Goal: Transaction & Acquisition: Obtain resource

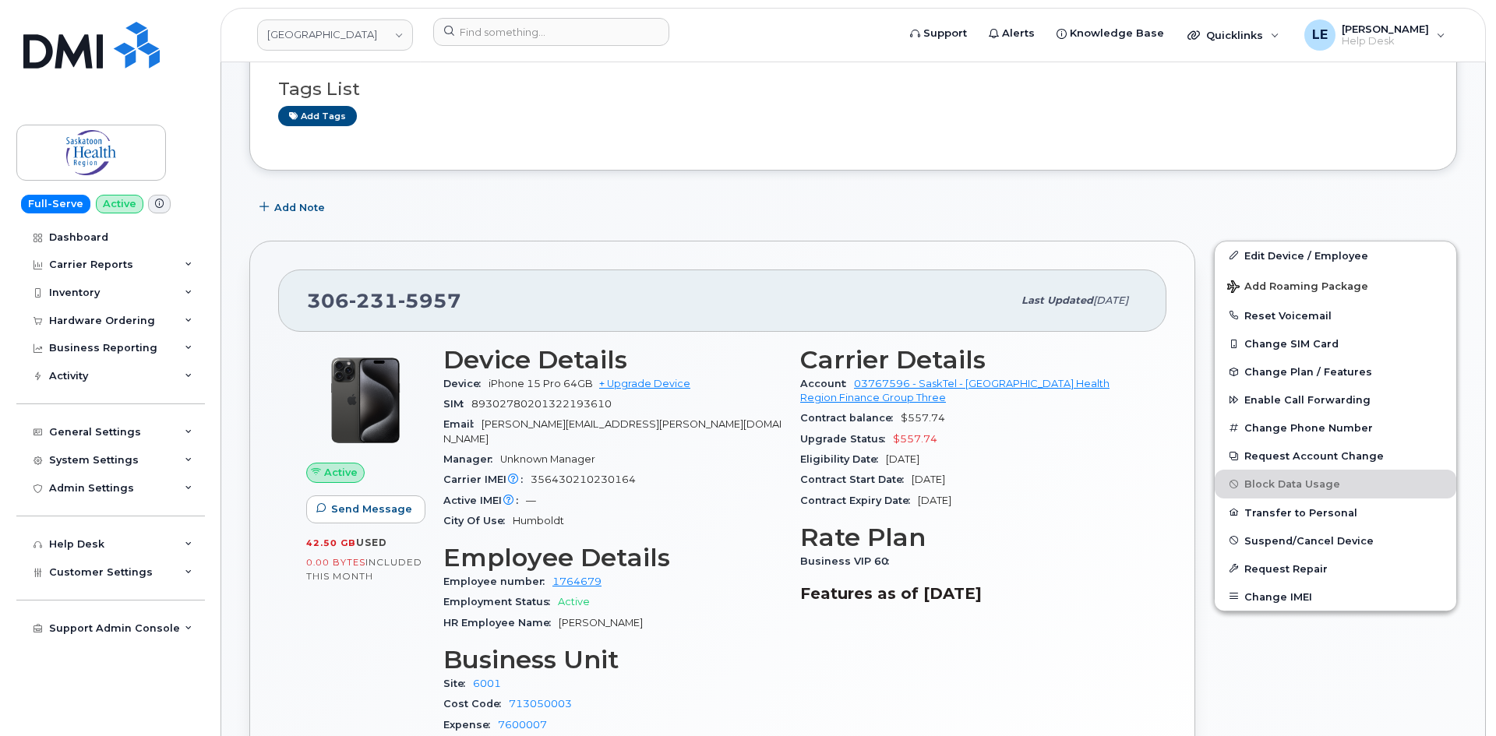
scroll to position [390, 0]
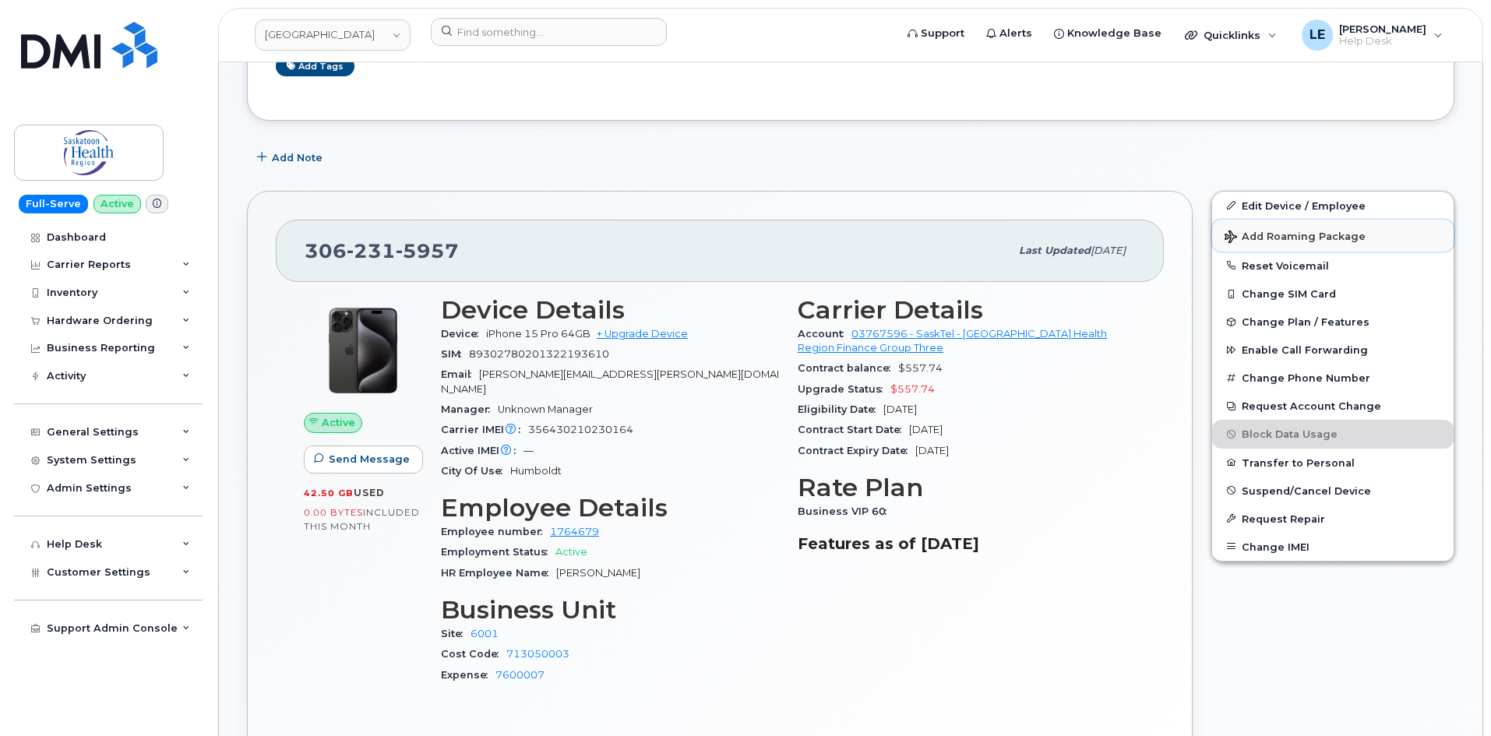
click at [1286, 236] on span "Add Roaming Package" at bounding box center [1295, 238] width 141 height 15
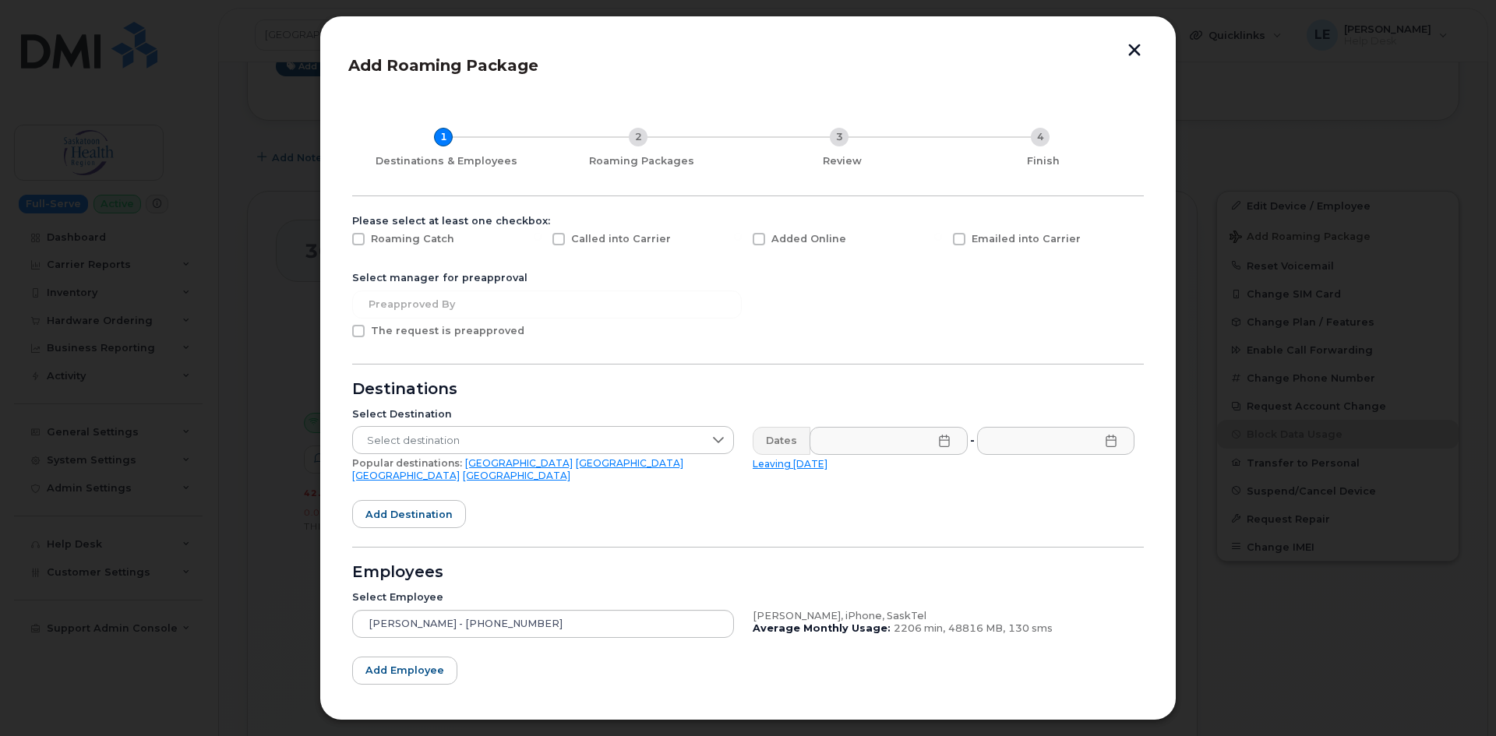
click at [790, 238] on span "Added Online" at bounding box center [808, 239] width 75 height 12
click at [742, 238] on input "Added Online" at bounding box center [738, 237] width 8 height 8
checkbox input "true"
click at [423, 448] on span "Select destination" at bounding box center [528, 441] width 351 height 28
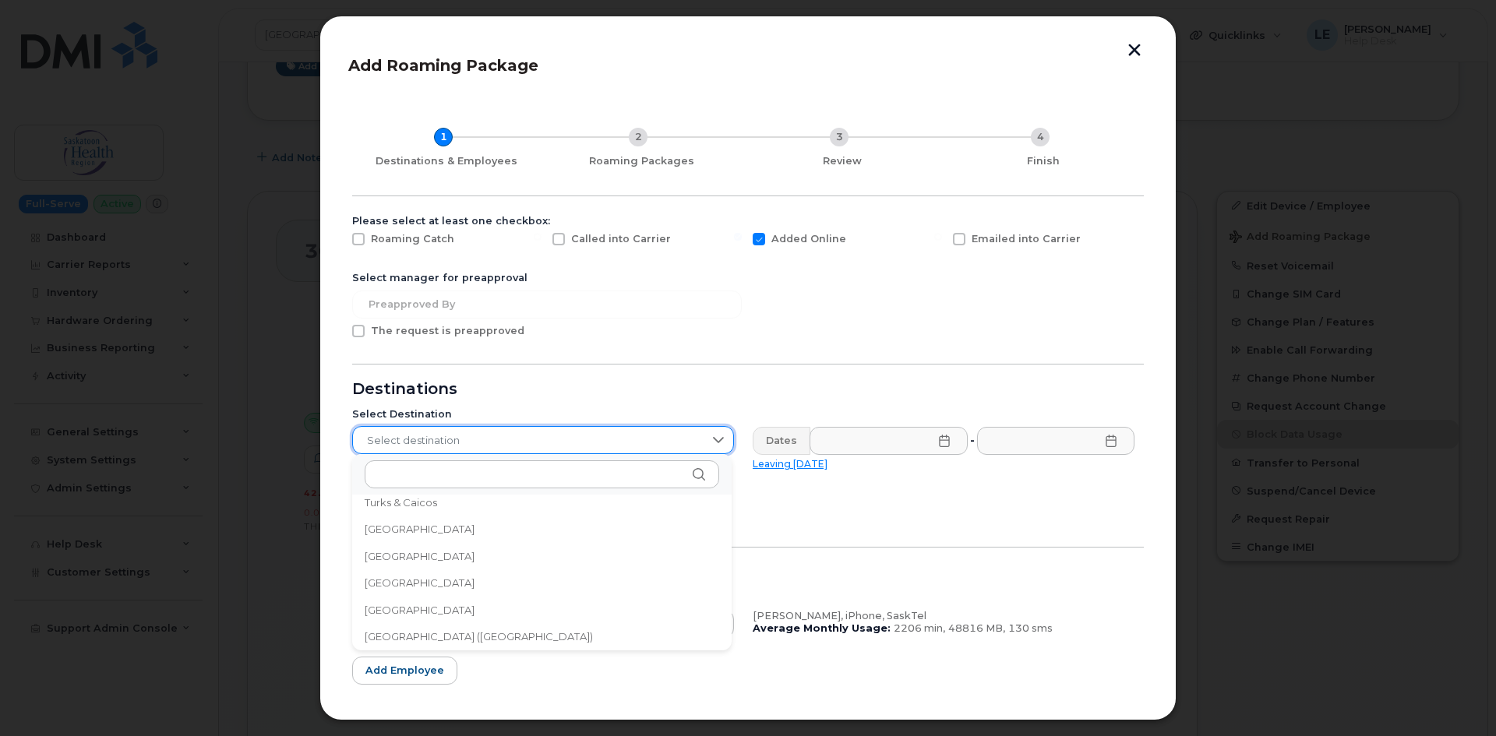
scroll to position [5182, 0]
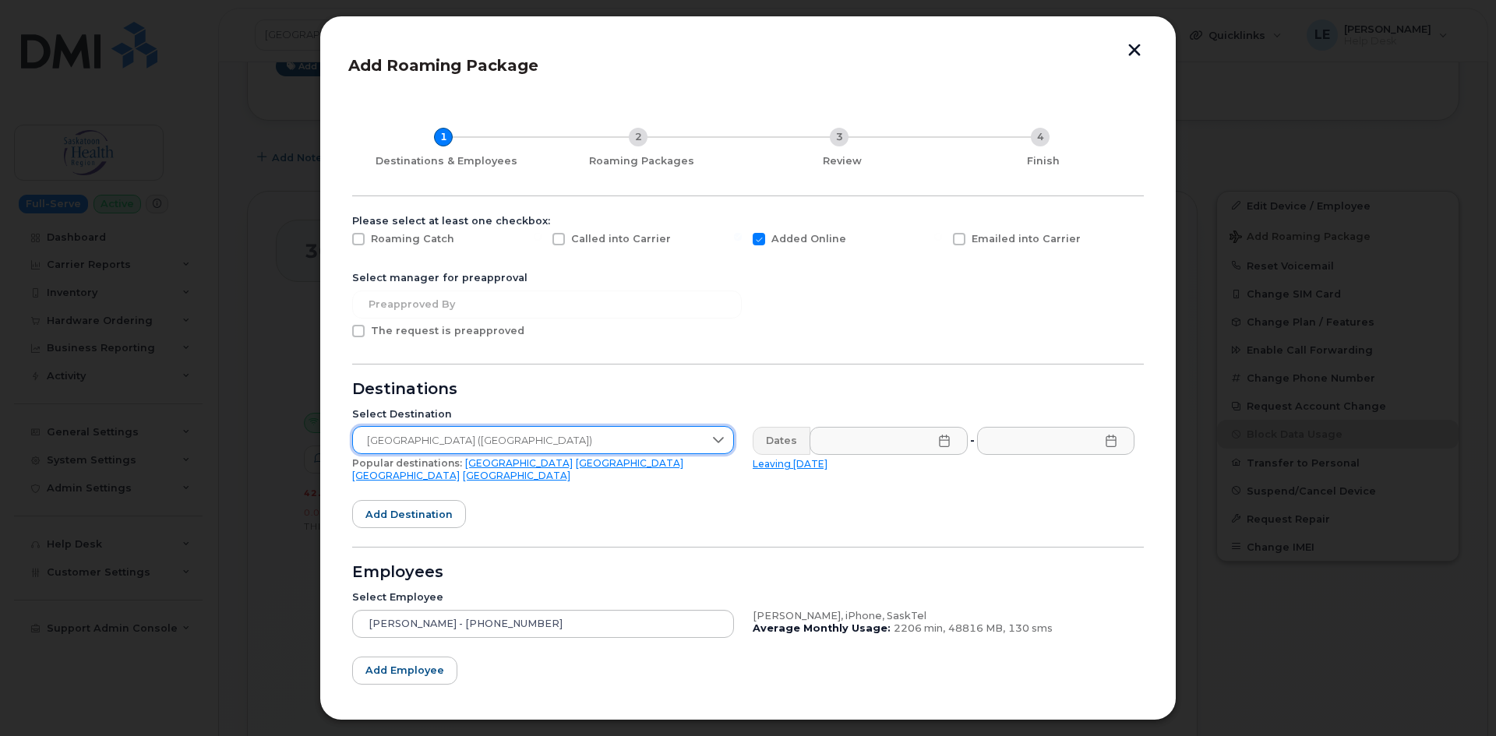
click at [795, 446] on div "Dates" at bounding box center [782, 441] width 58 height 28
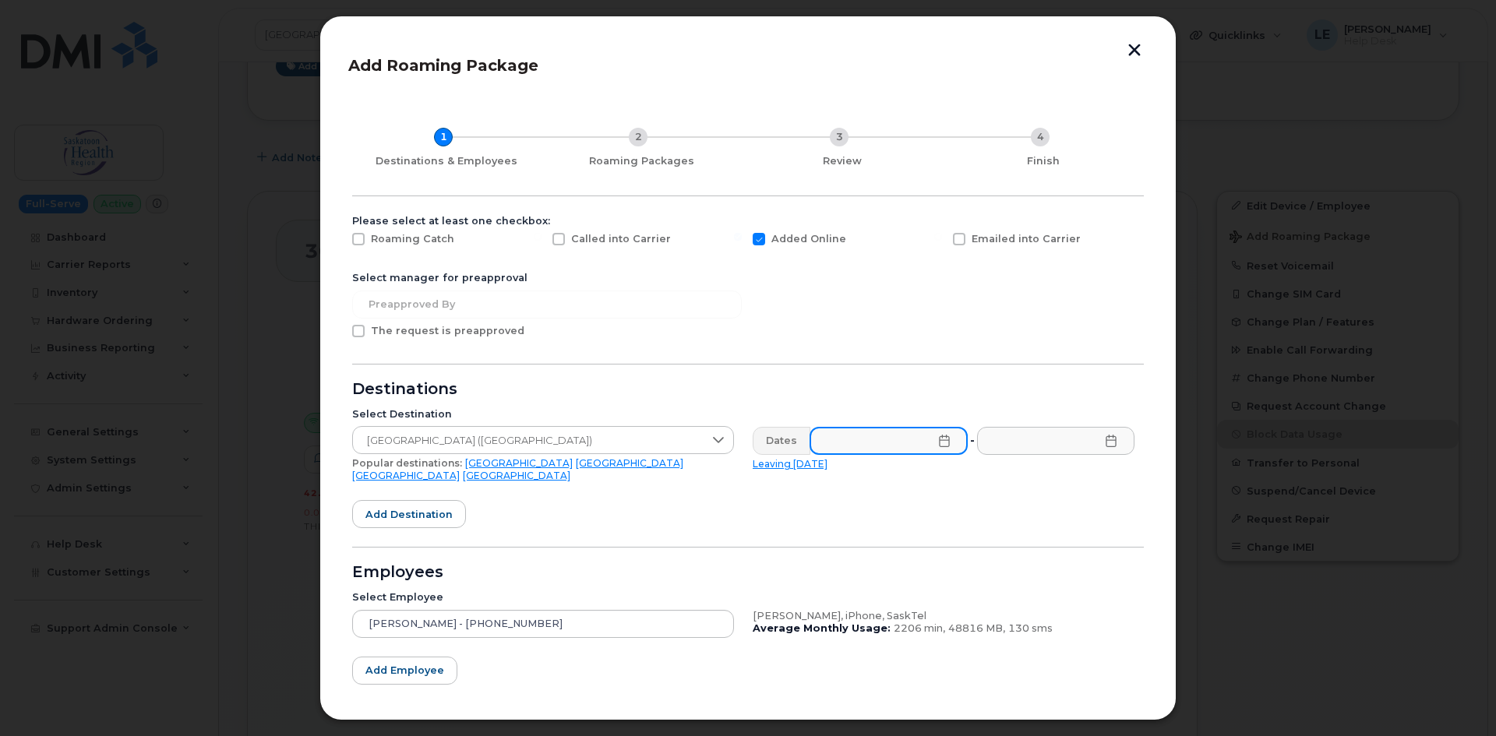
click at [869, 443] on input "text" at bounding box center [888, 441] width 158 height 28
click at [788, 467] on link "Leaving today" at bounding box center [790, 464] width 75 height 12
type input "2025-10-02"
click at [874, 448] on input "2025-10-02" at bounding box center [887, 441] width 160 height 28
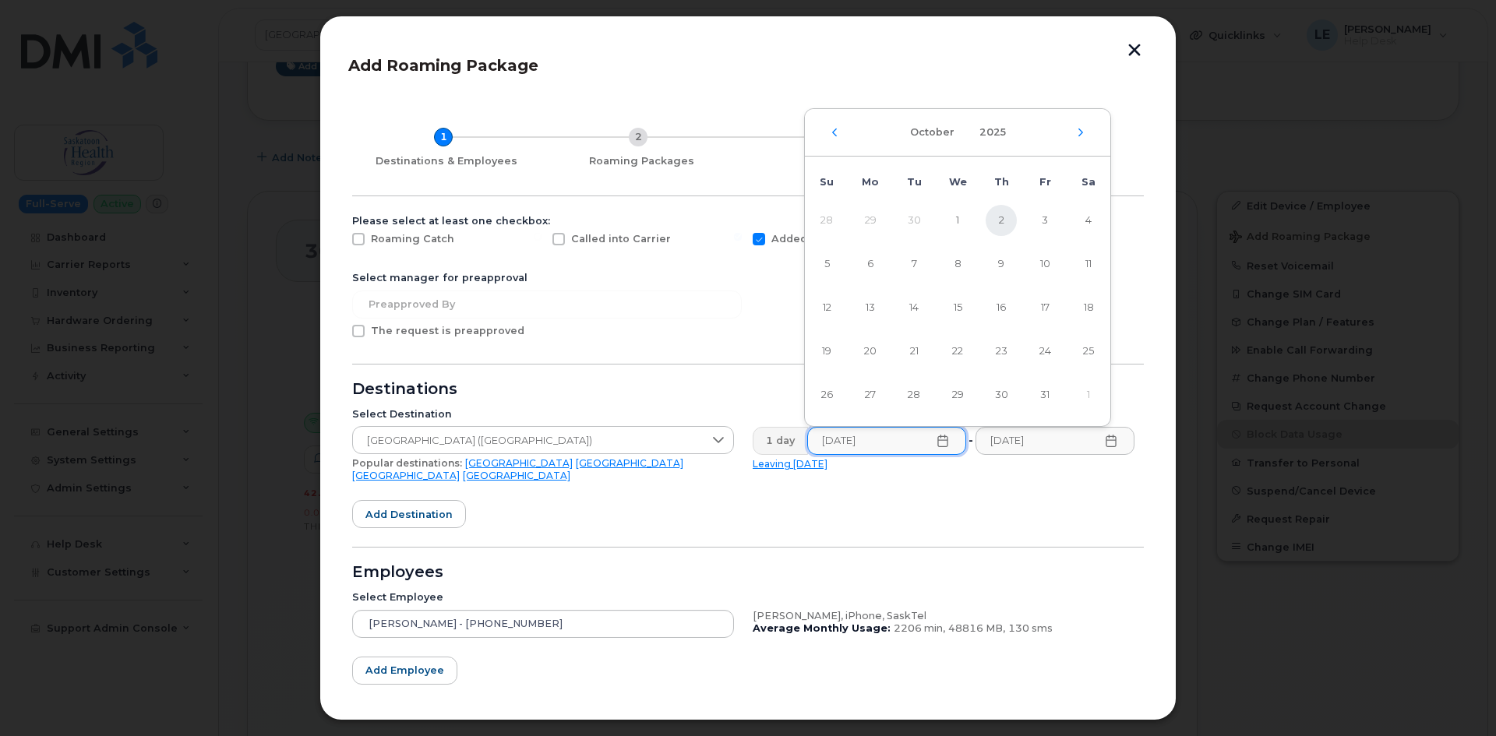
click at [993, 226] on span "2" at bounding box center [1001, 220] width 31 height 31
click at [792, 471] on div "Dates 10/02/2025 - 2025-10-02 Leaving today" at bounding box center [943, 455] width 400 height 74
click at [792, 464] on link "Leaving today" at bounding box center [790, 464] width 75 height 12
type input "2025-10-02"
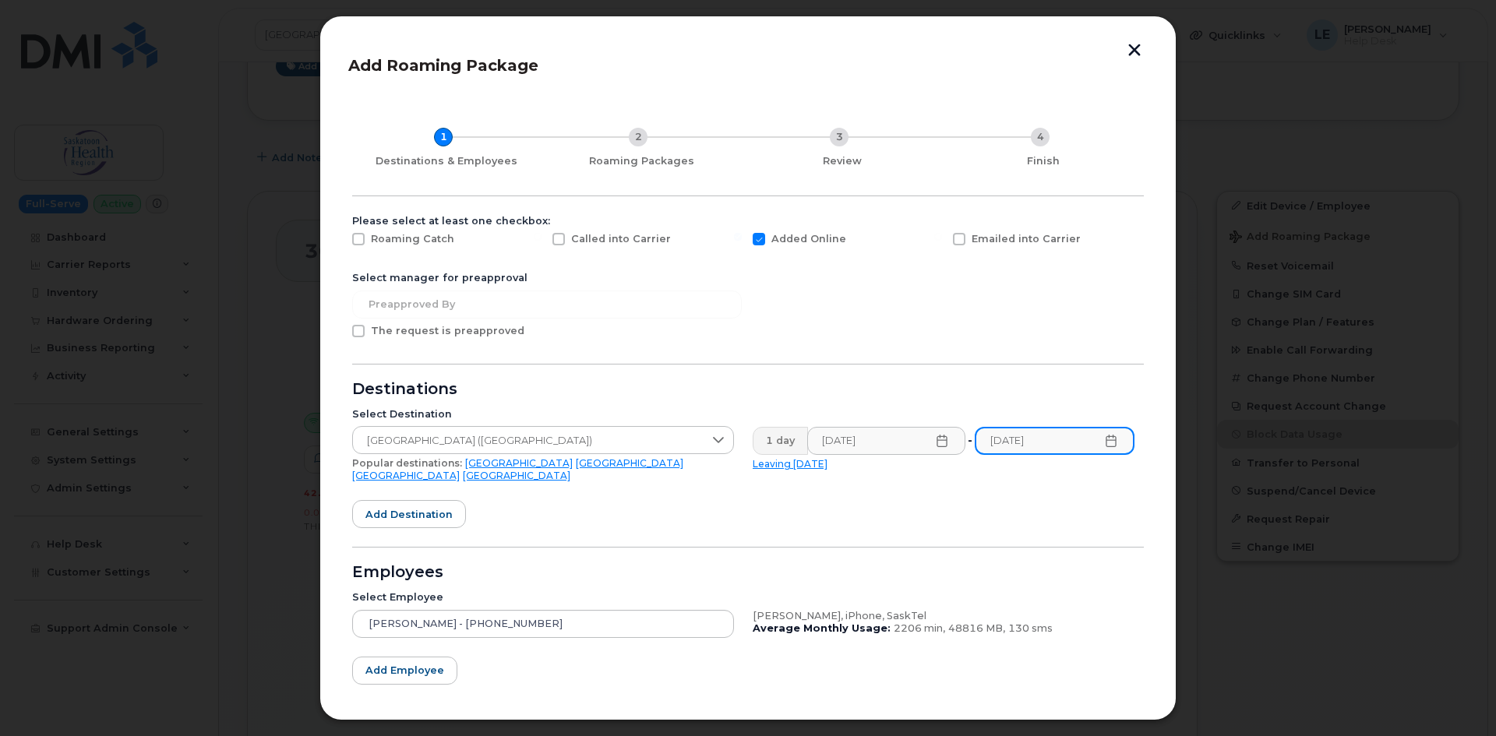
click at [1114, 440] on input "2025-10-02" at bounding box center [1055, 441] width 160 height 28
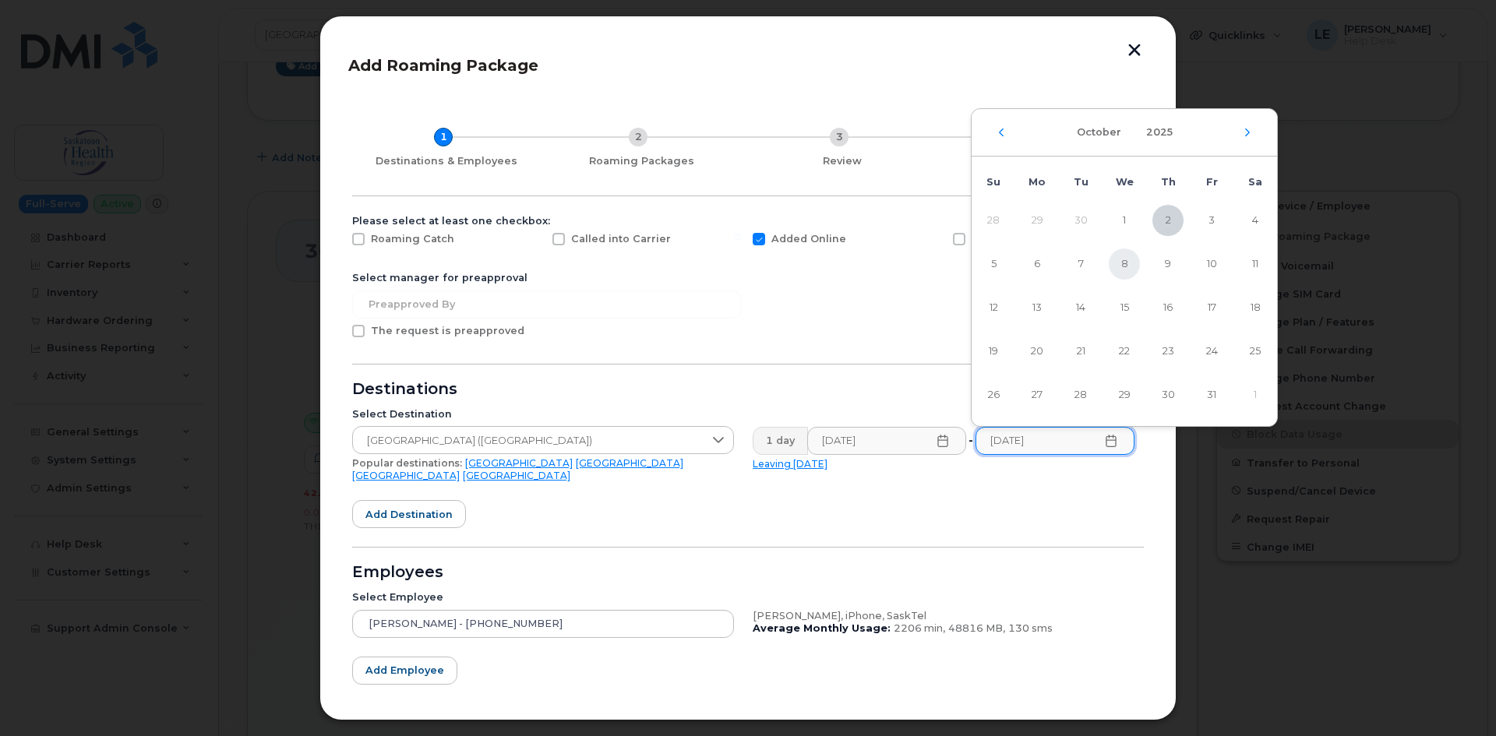
click at [1114, 266] on span "8" at bounding box center [1124, 264] width 31 height 31
type input "10/08/2025"
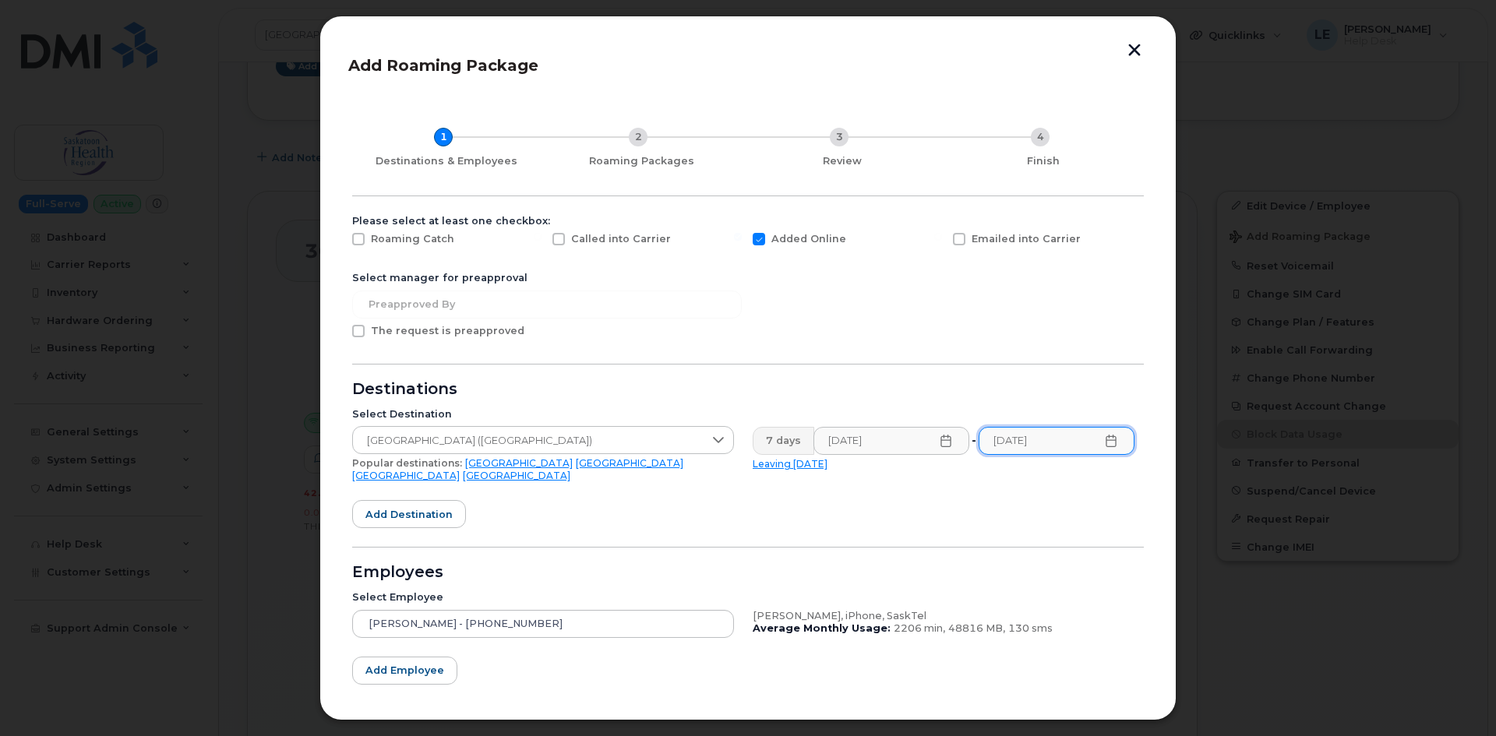
click at [968, 334] on form "Please select at least one checkbox: Roaming Catch Called into Carrier Added On…" at bounding box center [748, 492] width 792 height 555
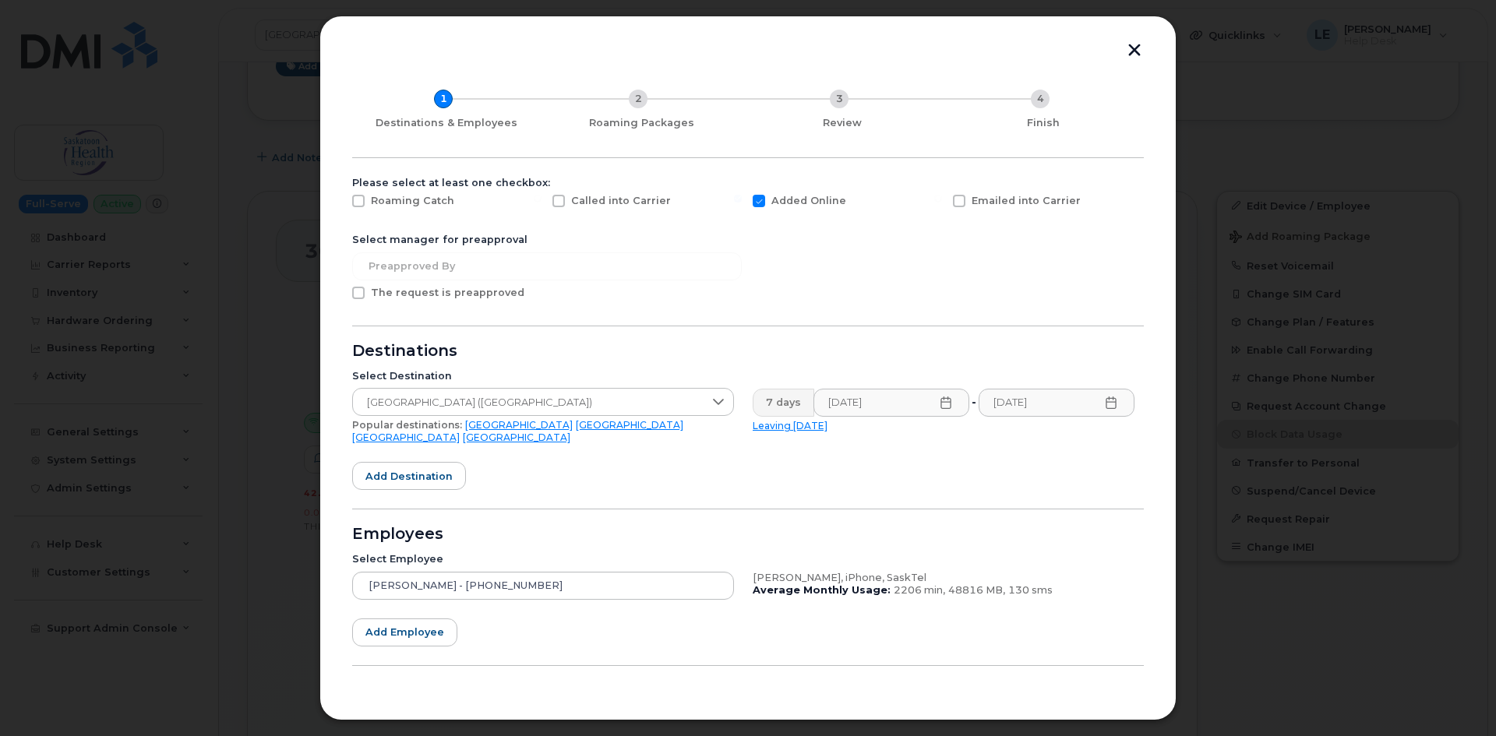
scroll to position [70, 0]
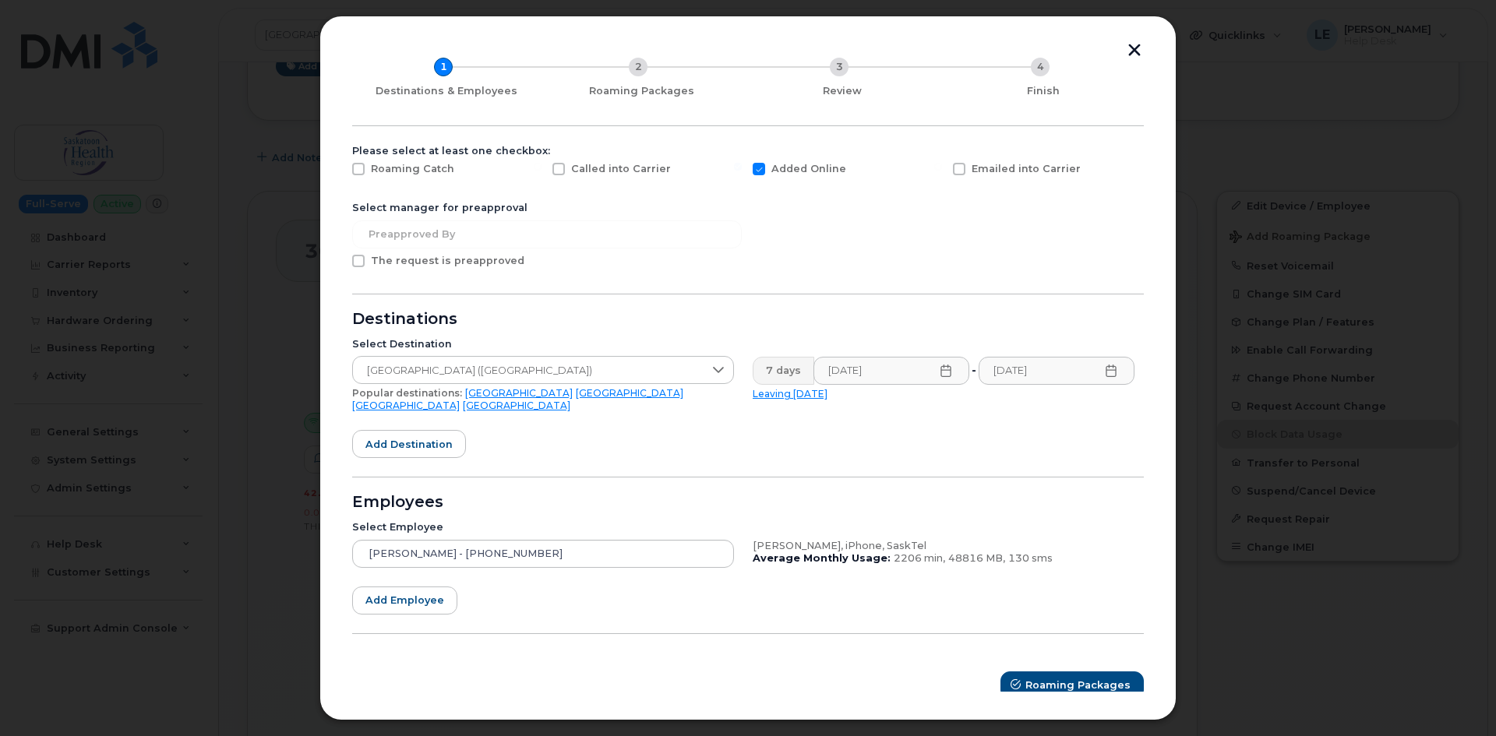
click at [1105, 374] on icon at bounding box center [1111, 371] width 12 height 12
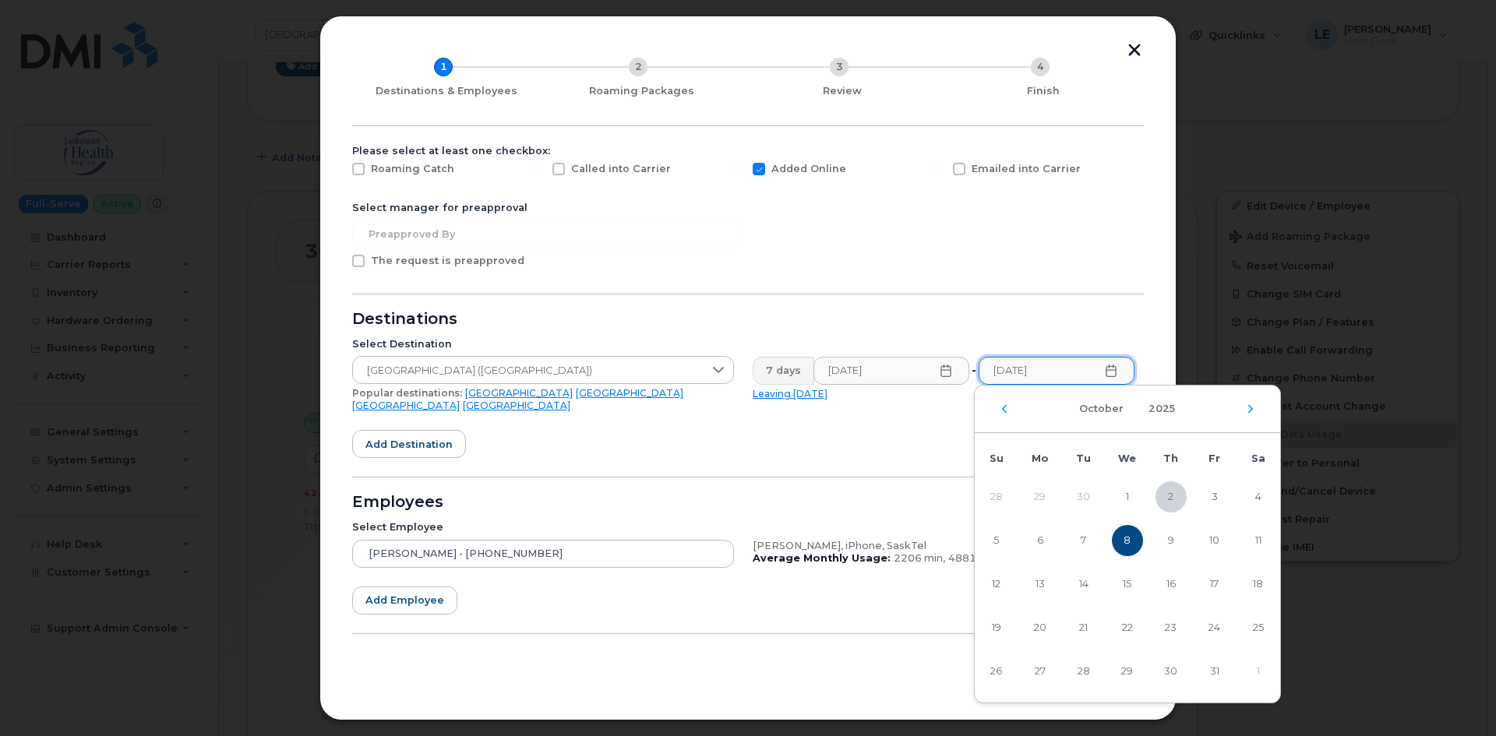
click at [1046, 285] on form "Please select at least one checkbox: Roaming Catch Called into Carrier Added On…" at bounding box center [748, 422] width 792 height 555
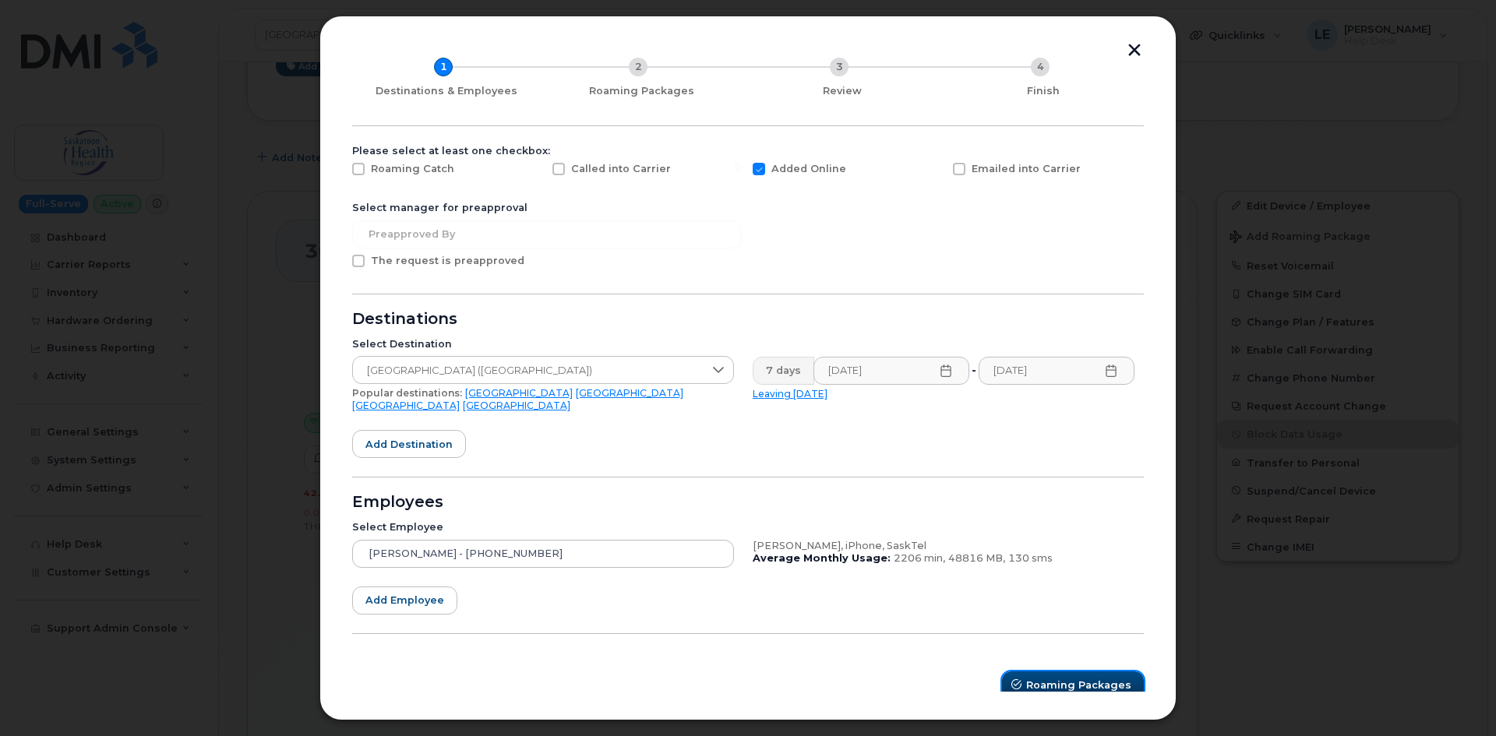
click at [1098, 678] on span "Roaming Packages" at bounding box center [1078, 685] width 105 height 15
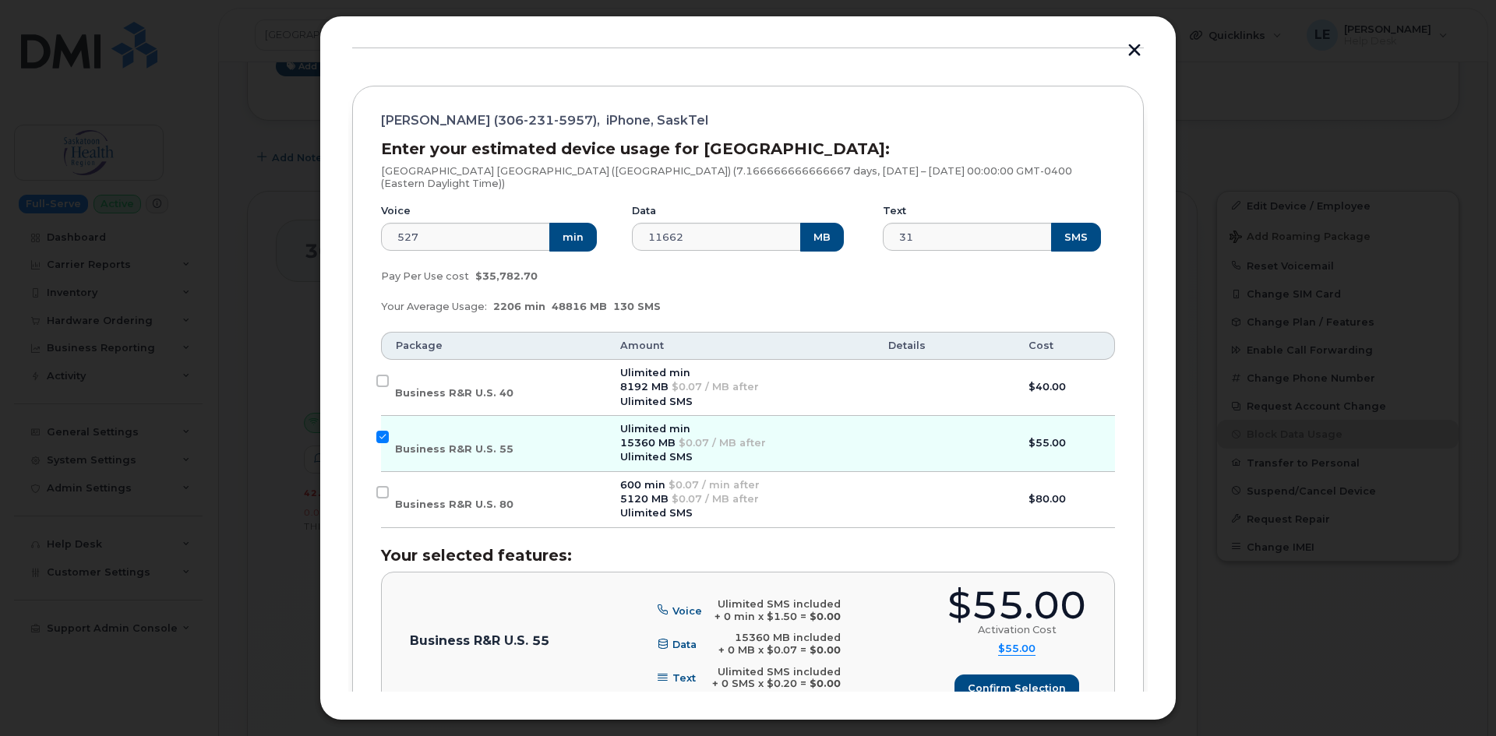
scroll to position [273, 0]
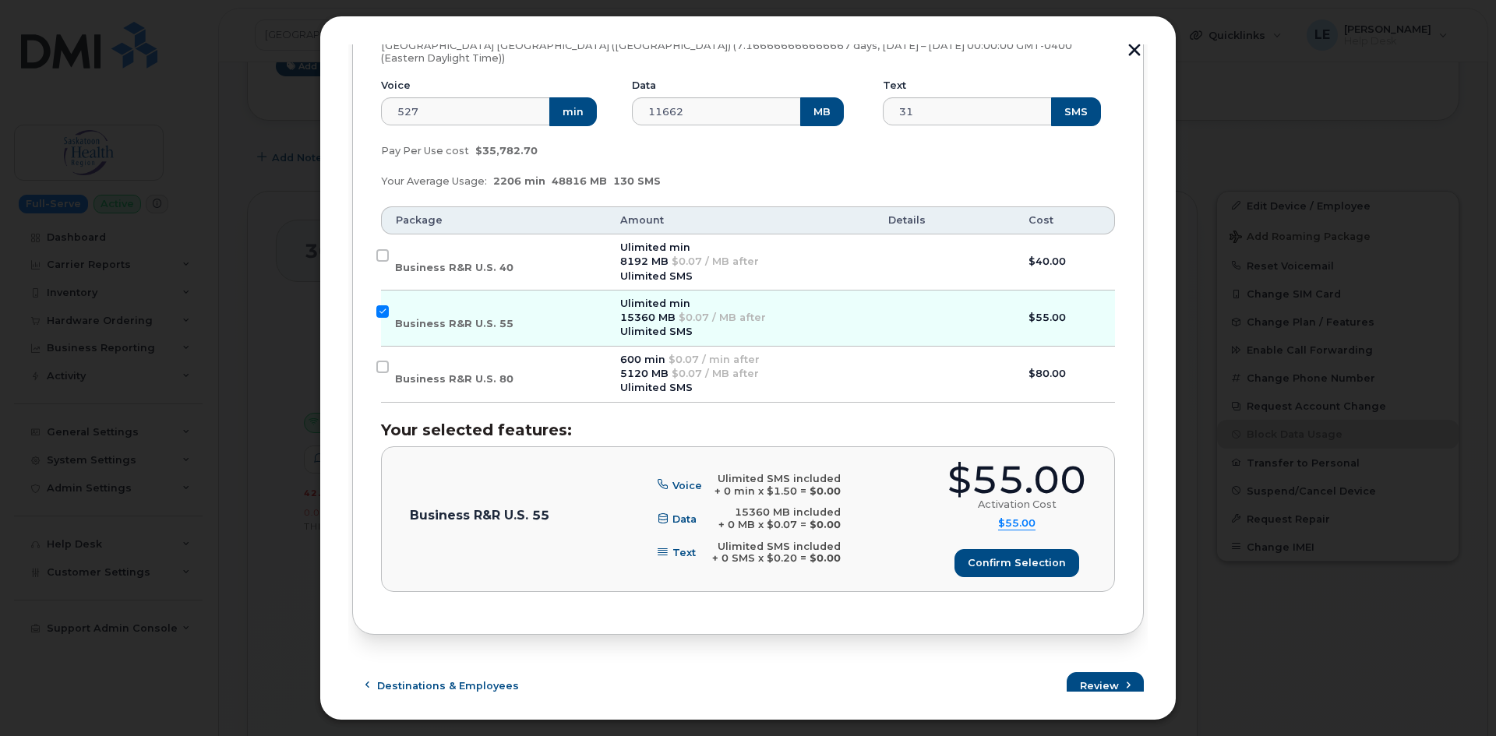
click at [537, 257] on td "Business R&R U.S. 40" at bounding box center [493, 263] width 225 height 56
click at [481, 249] on label "Business R&R U.S. 40" at bounding box center [454, 261] width 118 height 25
click at [389, 249] on input "Business R&R U.S. 40" at bounding box center [382, 255] width 12 height 12
checkbox input "true"
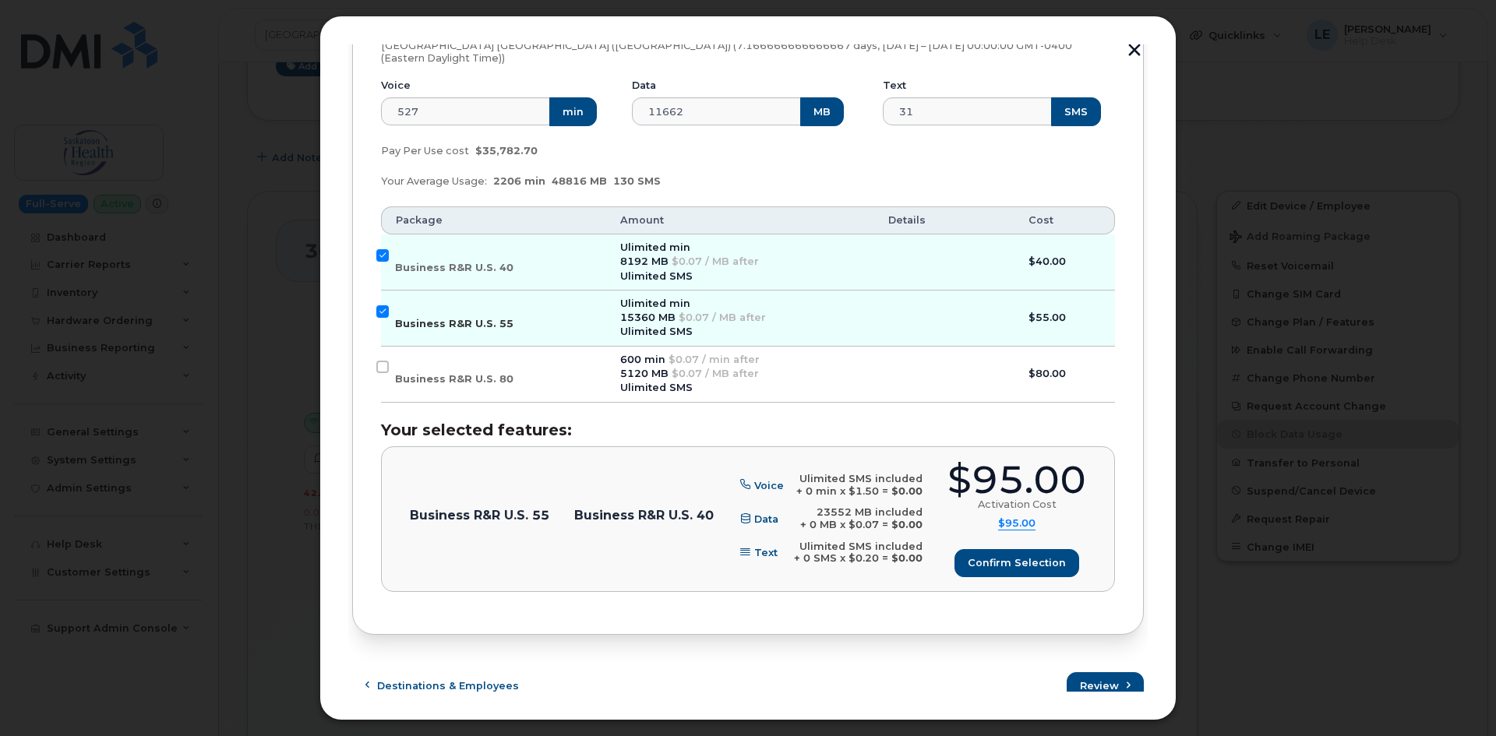
click at [383, 305] on input "Business R&R U.S. 55" at bounding box center [382, 311] width 12 height 12
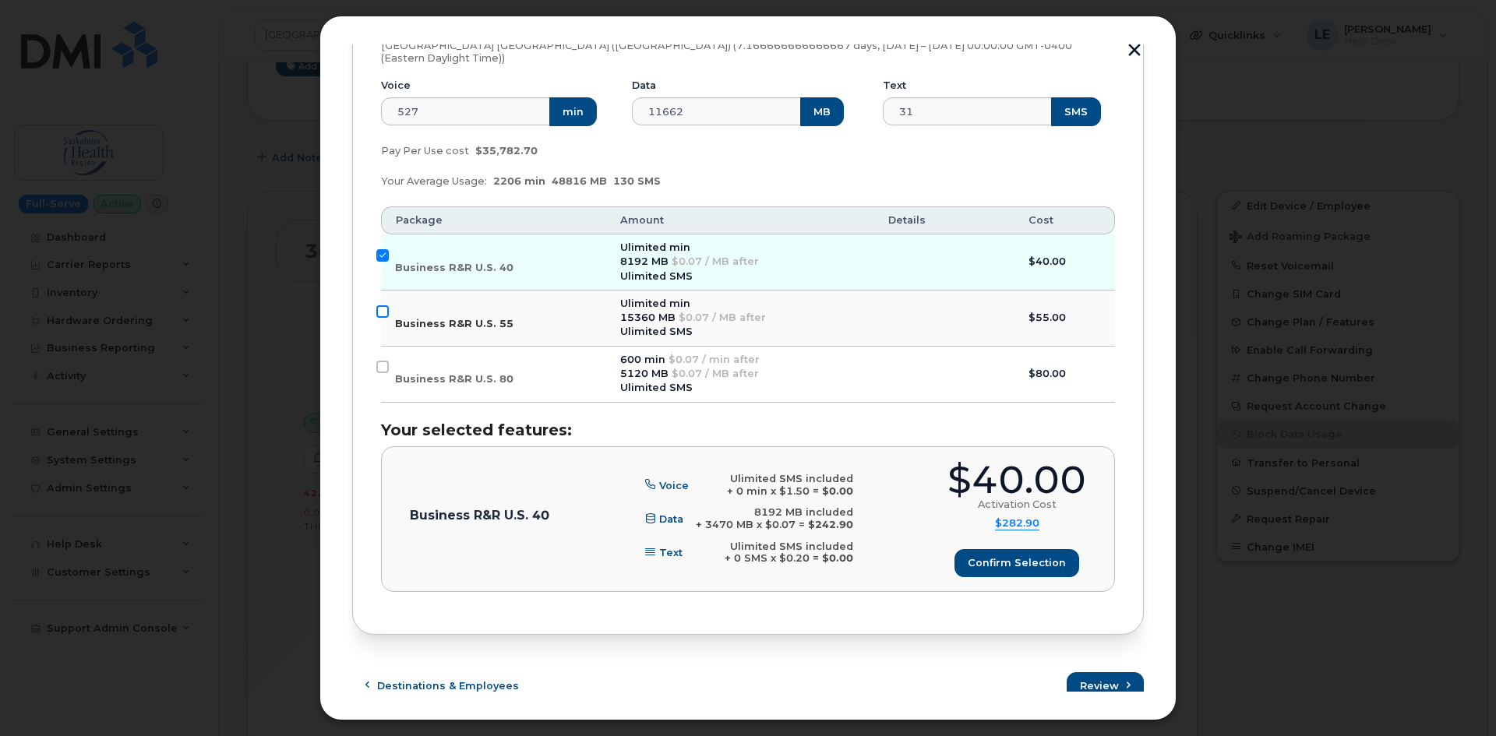
click at [383, 305] on input "Business R&R U.S. 55" at bounding box center [382, 311] width 12 height 12
checkbox input "true"
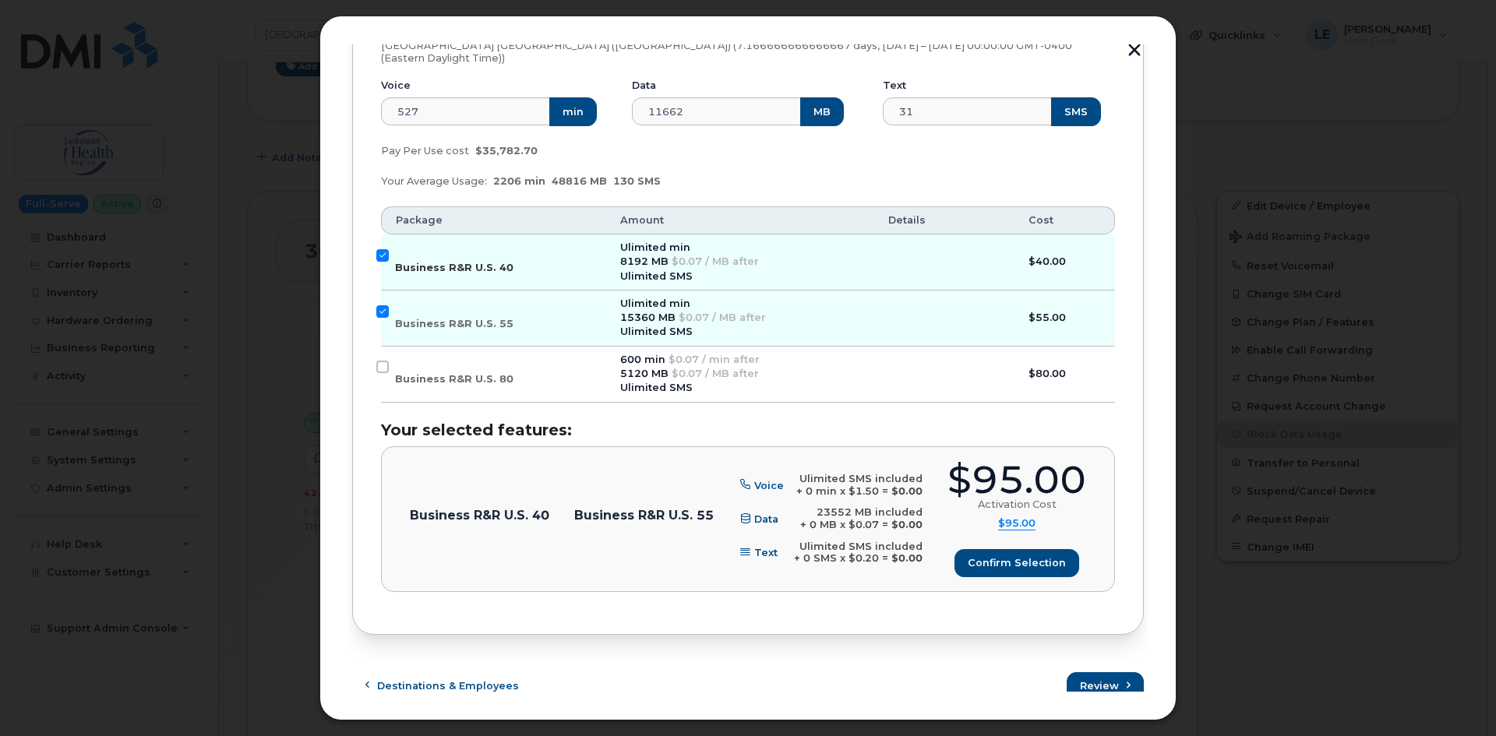
click at [380, 249] on input "Business R&R U.S. 40" at bounding box center [382, 255] width 12 height 12
checkbox input "false"
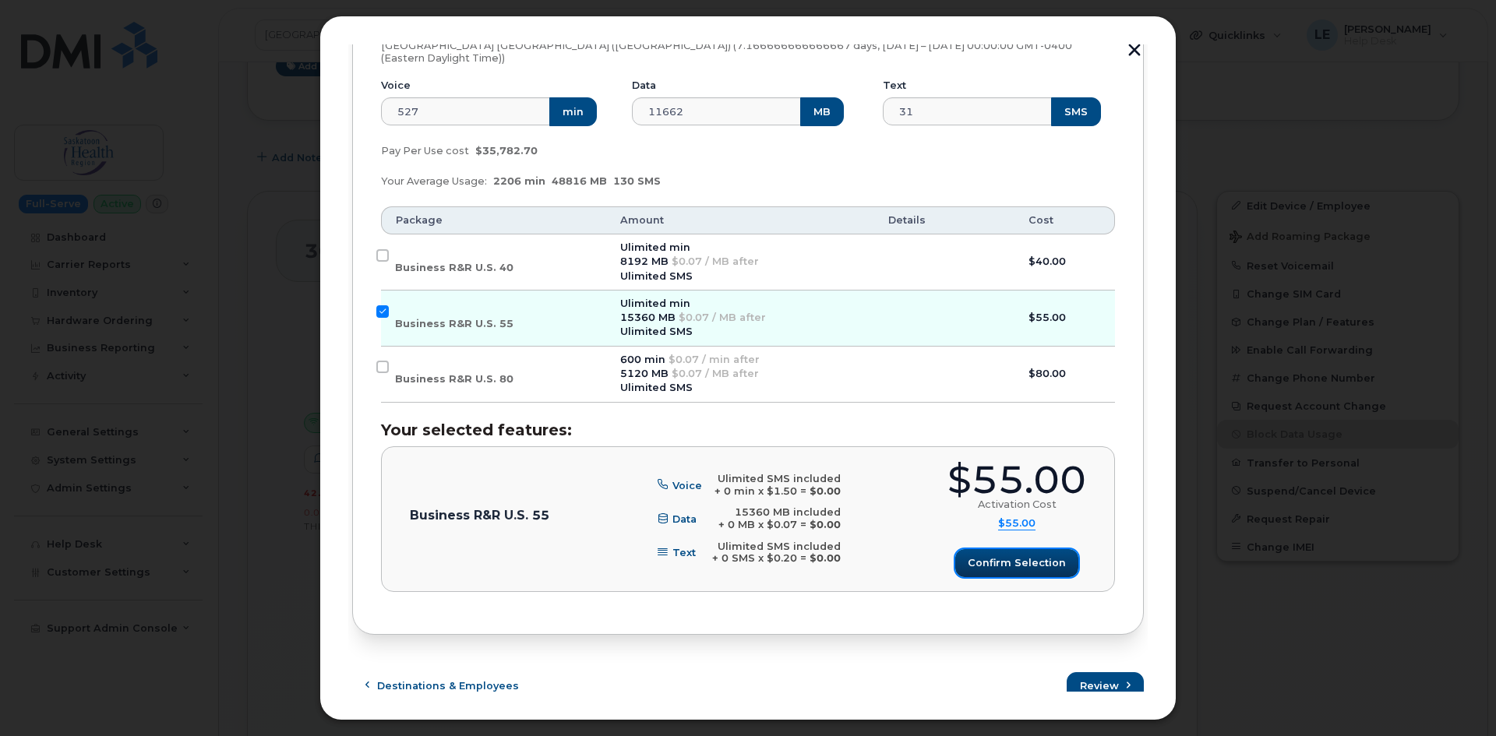
click at [1044, 557] on span "Confirm selection" at bounding box center [1017, 562] width 98 height 15
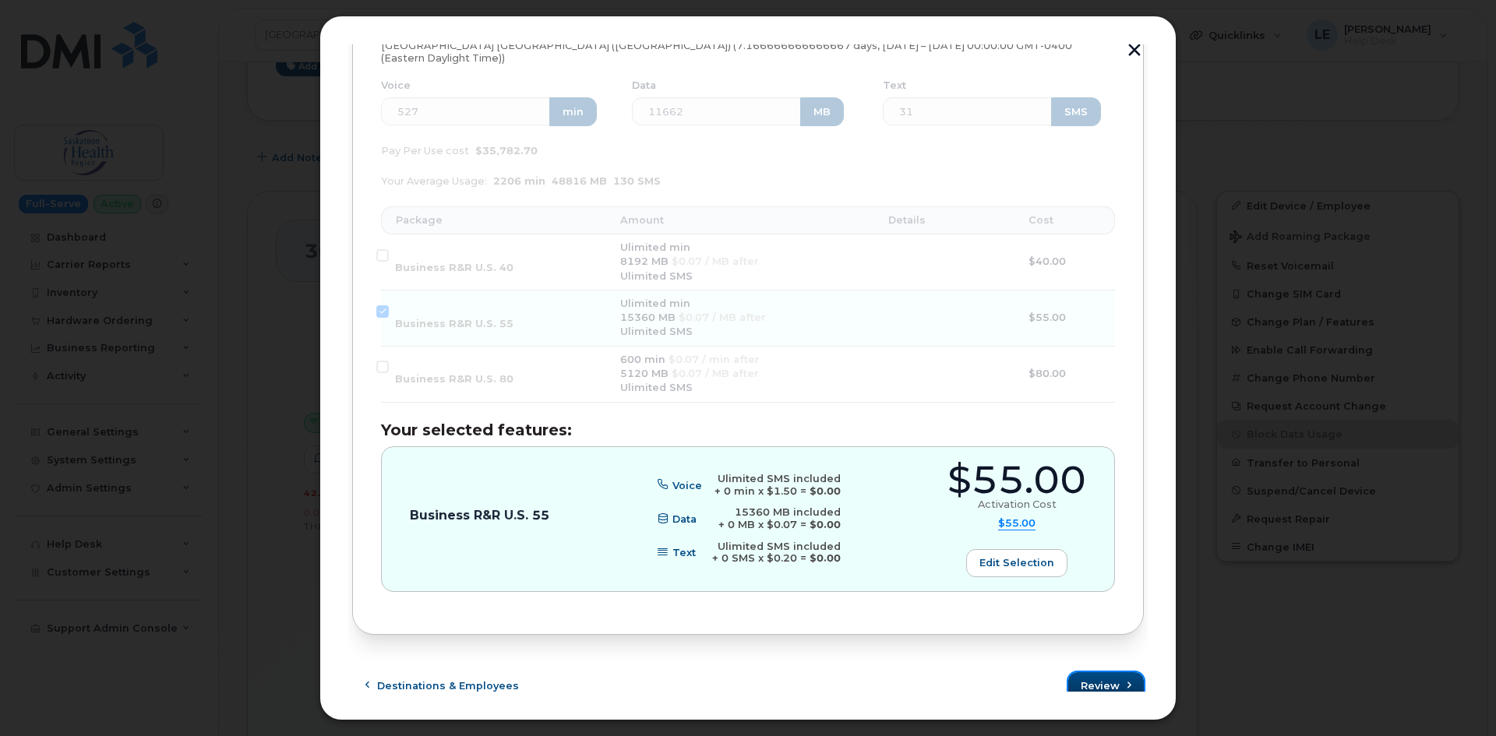
click at [1102, 679] on span "Review" at bounding box center [1100, 686] width 39 height 15
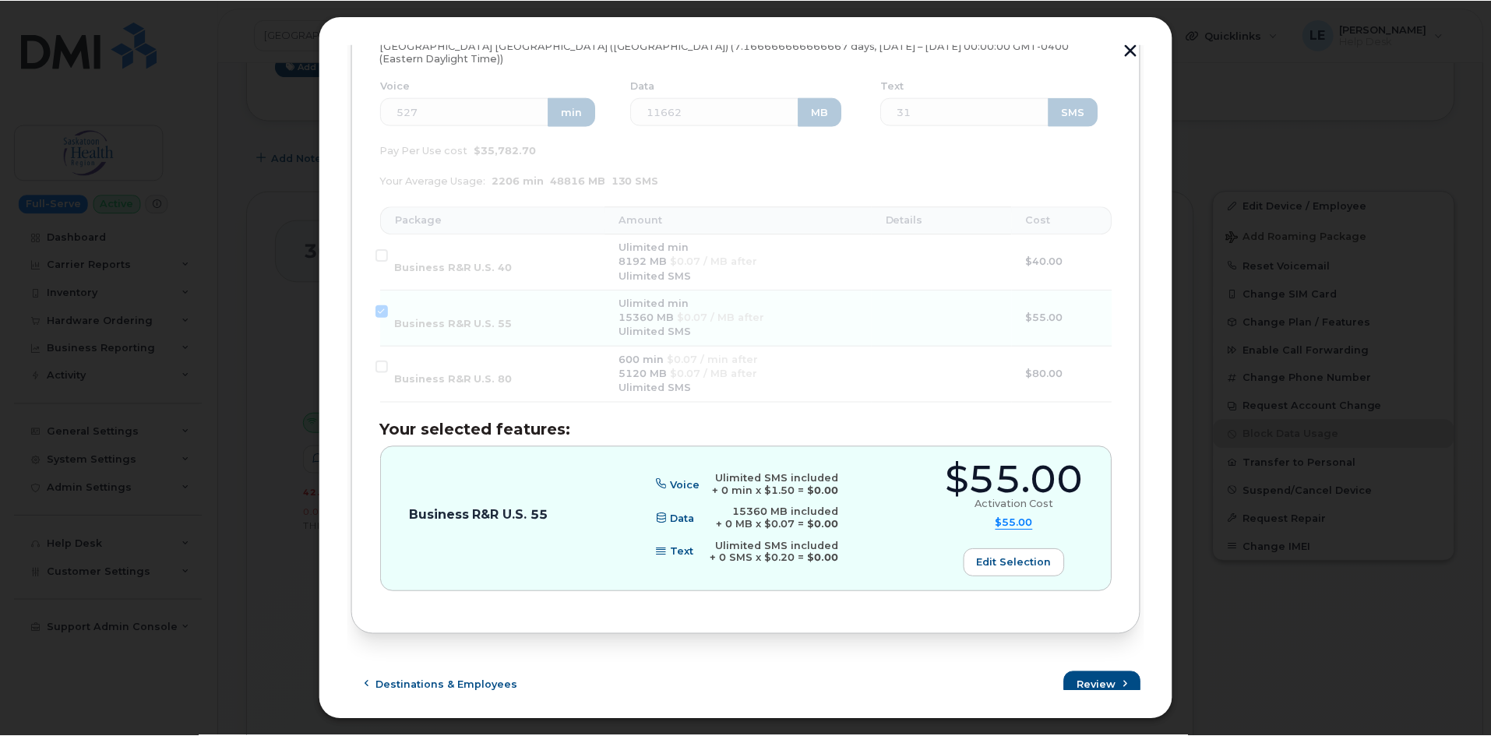
scroll to position [0, 0]
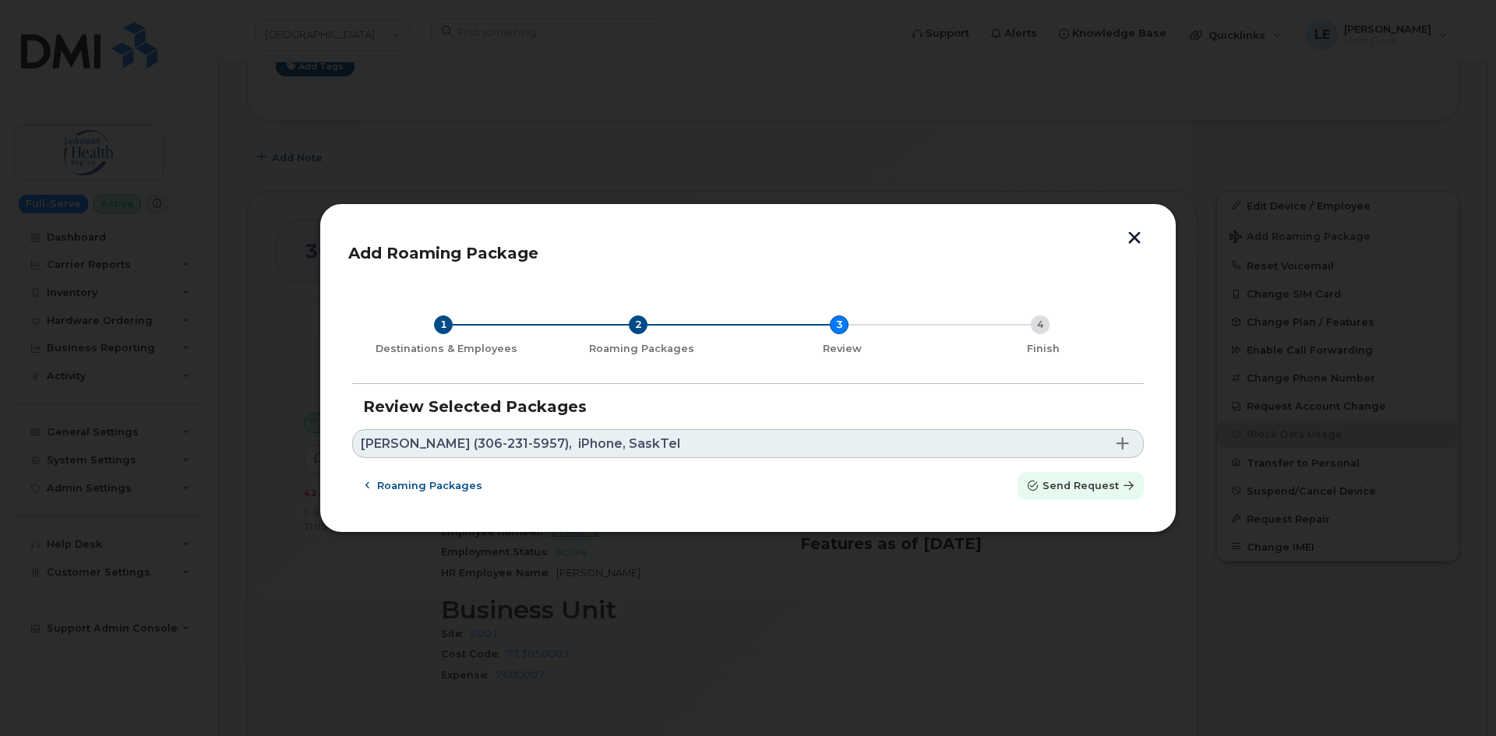
click at [1059, 487] on span "Send request" at bounding box center [1080, 485] width 76 height 15
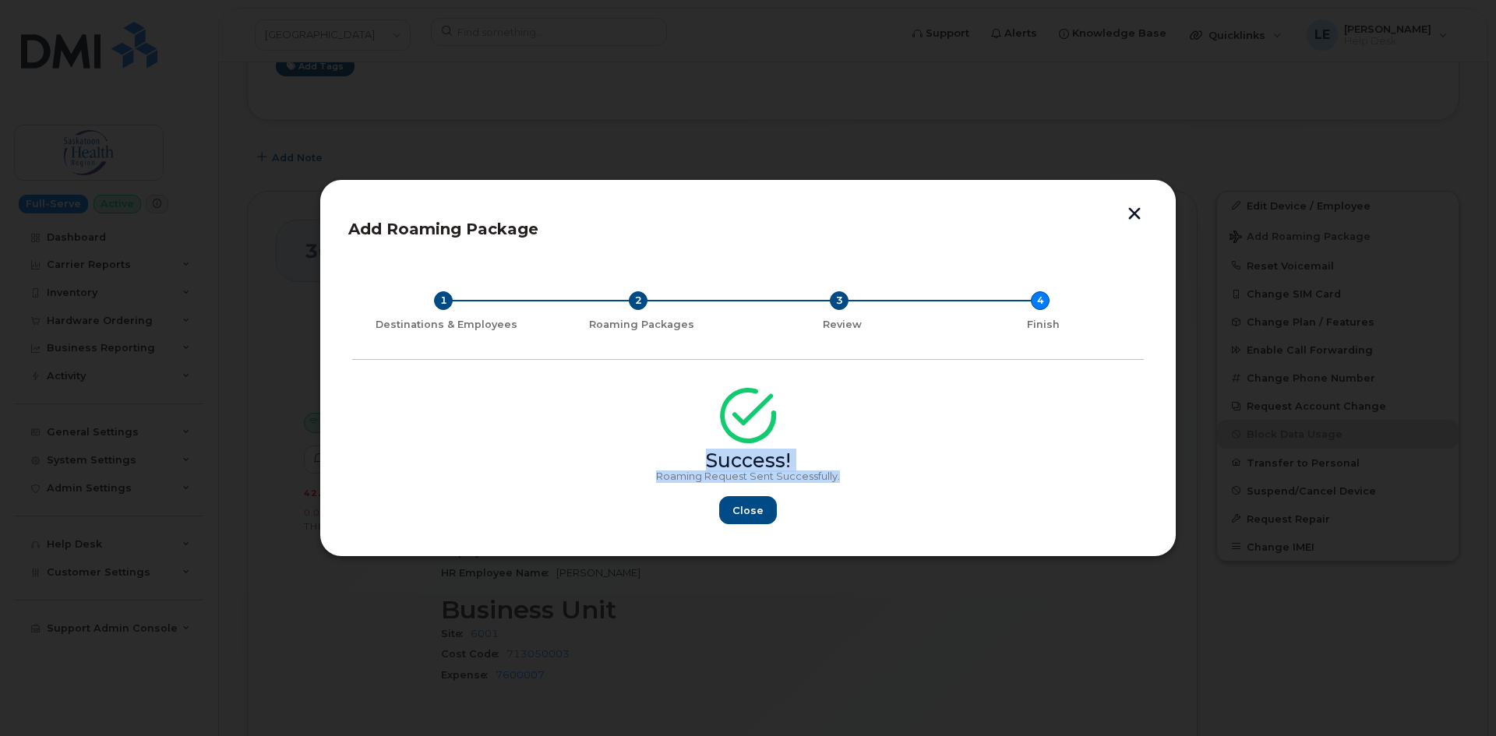
drag, startPoint x: 780, startPoint y: 474, endPoint x: 533, endPoint y: 418, distance: 253.3
click at [533, 418] on div "Success! Roaming Request Sent Successfully. Close" at bounding box center [748, 461] width 792 height 128
copy div "Success! Roaming Request Sent Successfully."
click at [749, 512] on span "Close" at bounding box center [747, 510] width 31 height 15
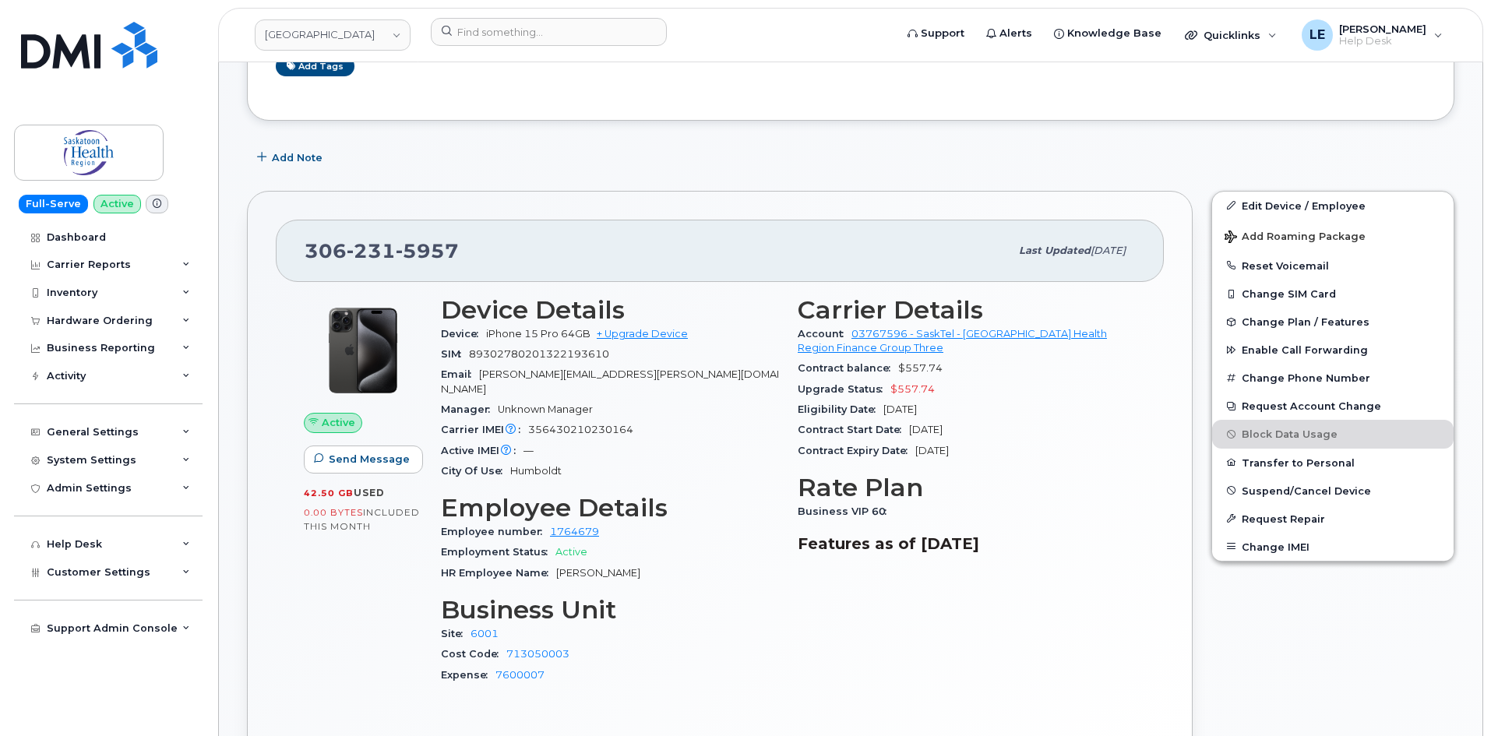
click at [481, 114] on div "Tags List Add tags" at bounding box center [851, 45] width 1208 height 150
click at [89, 60] on img at bounding box center [89, 45] width 136 height 47
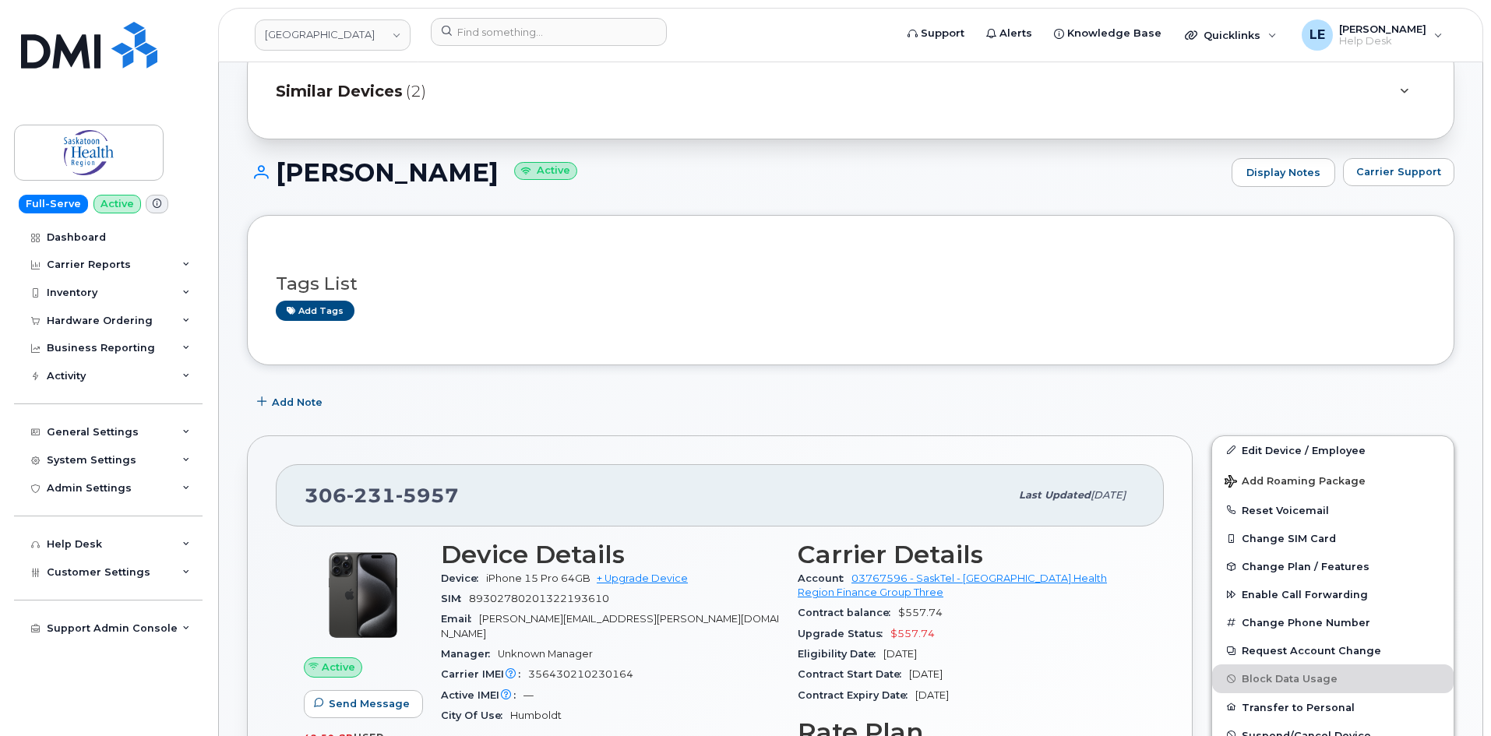
scroll to position [78, 0]
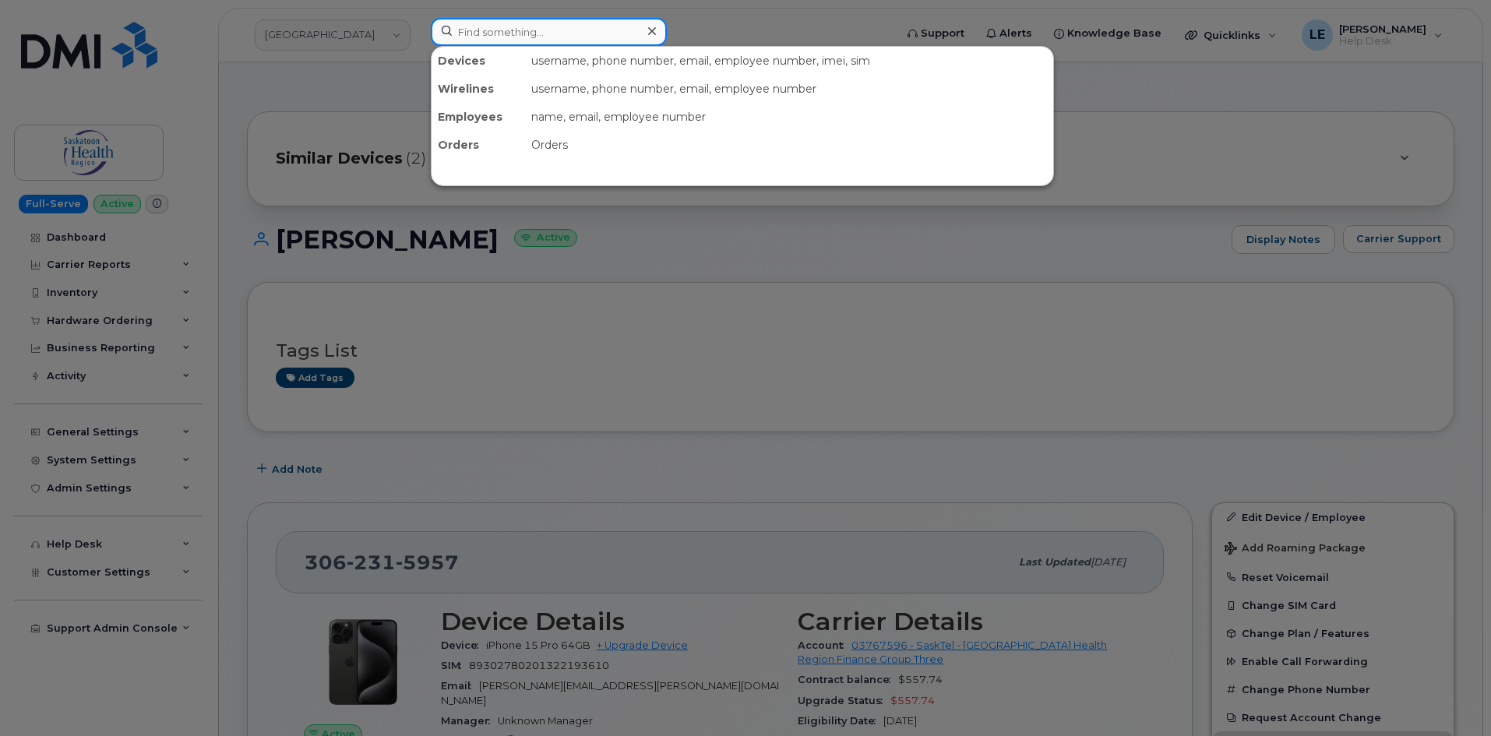
click at [588, 21] on input at bounding box center [549, 32] width 236 height 28
paste input "NEALE.MCMILLAN@KIEWIT.COM"
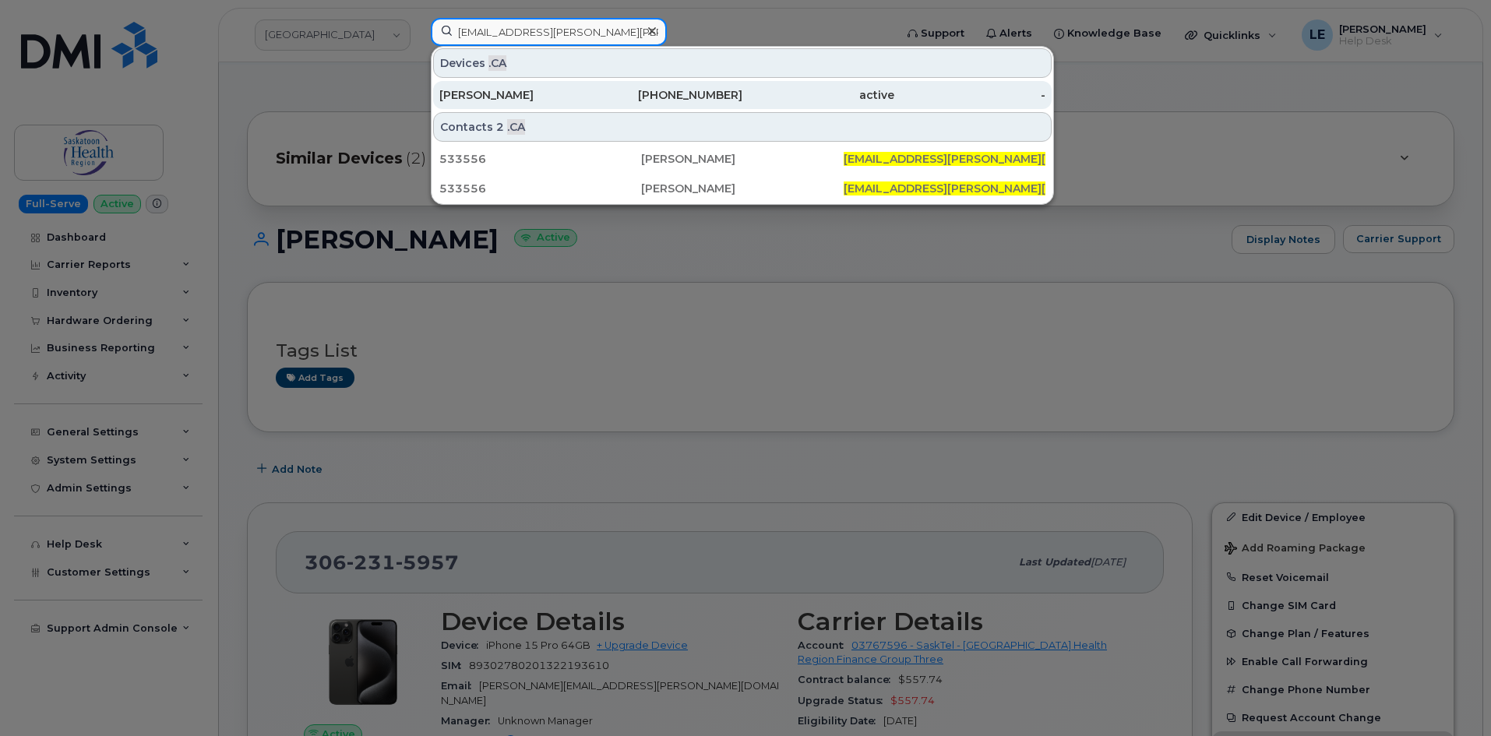
type input "NEALE.MCMILLAN@KIEWIT.COM"
click at [555, 91] on div "NEALE MCMILLAN" at bounding box center [515, 95] width 152 height 16
